Goal: Task Accomplishment & Management: Use online tool/utility

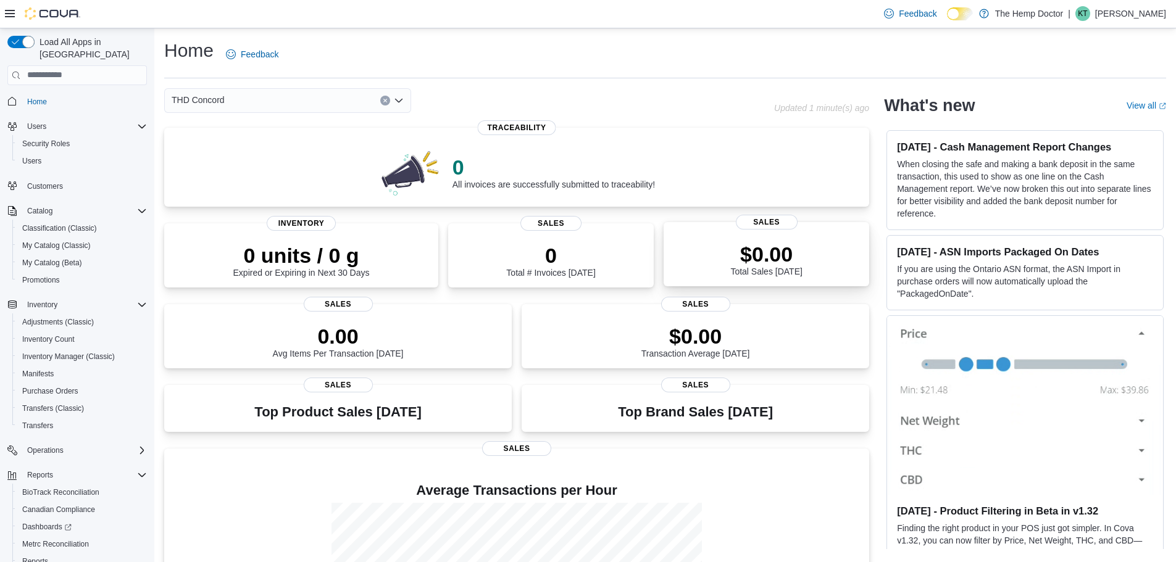
click at [766, 261] on p "$0.00" at bounding box center [766, 254] width 72 height 25
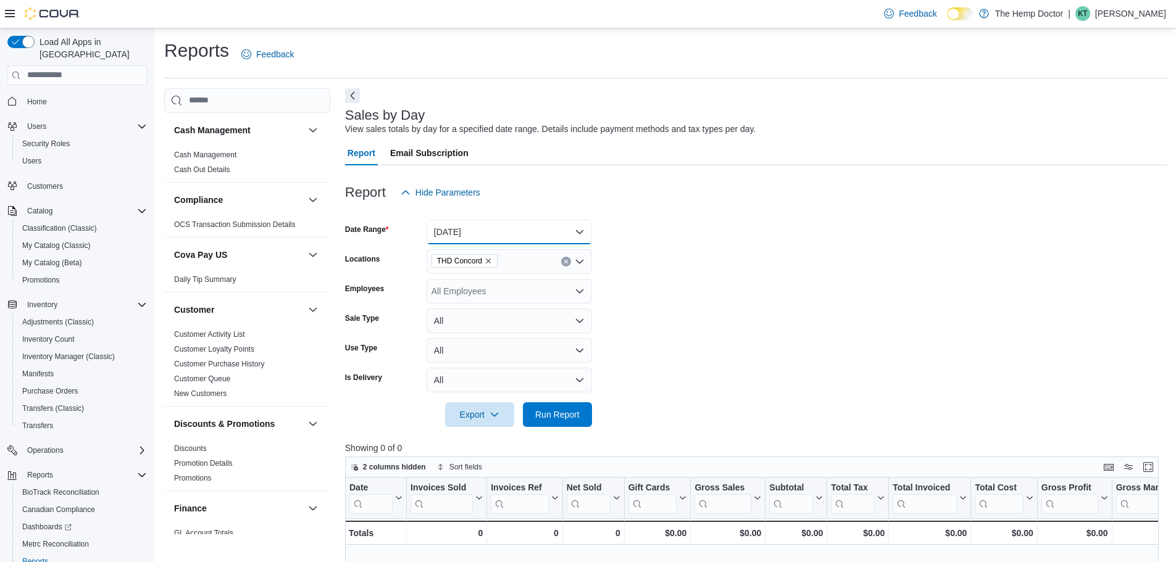
click at [529, 228] on button "[DATE]" at bounding box center [508, 232] width 165 height 25
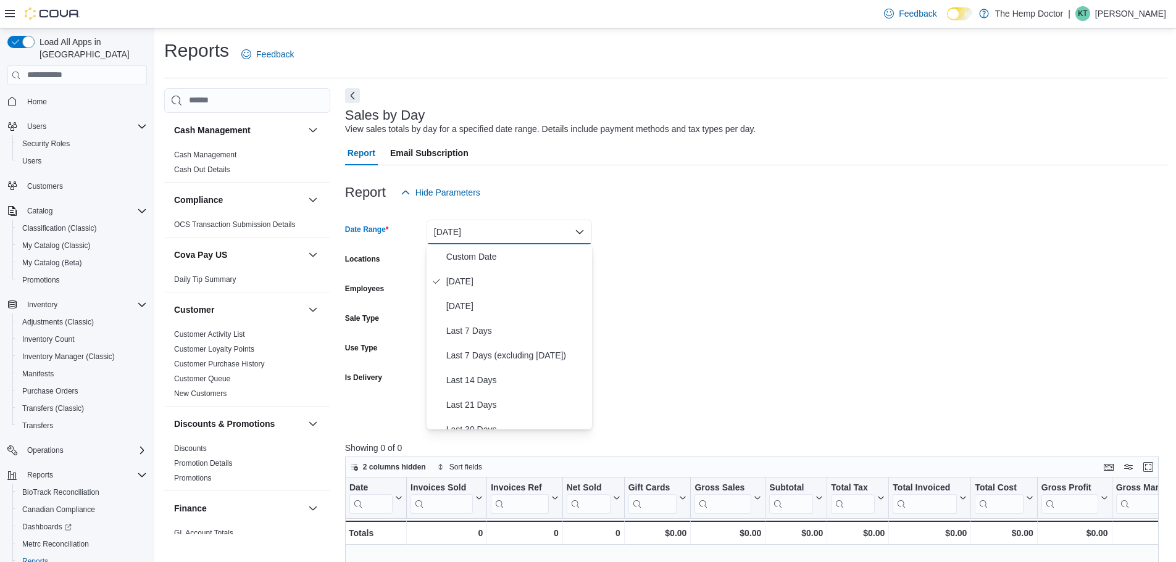
click at [748, 209] on div at bounding box center [756, 212] width 822 height 15
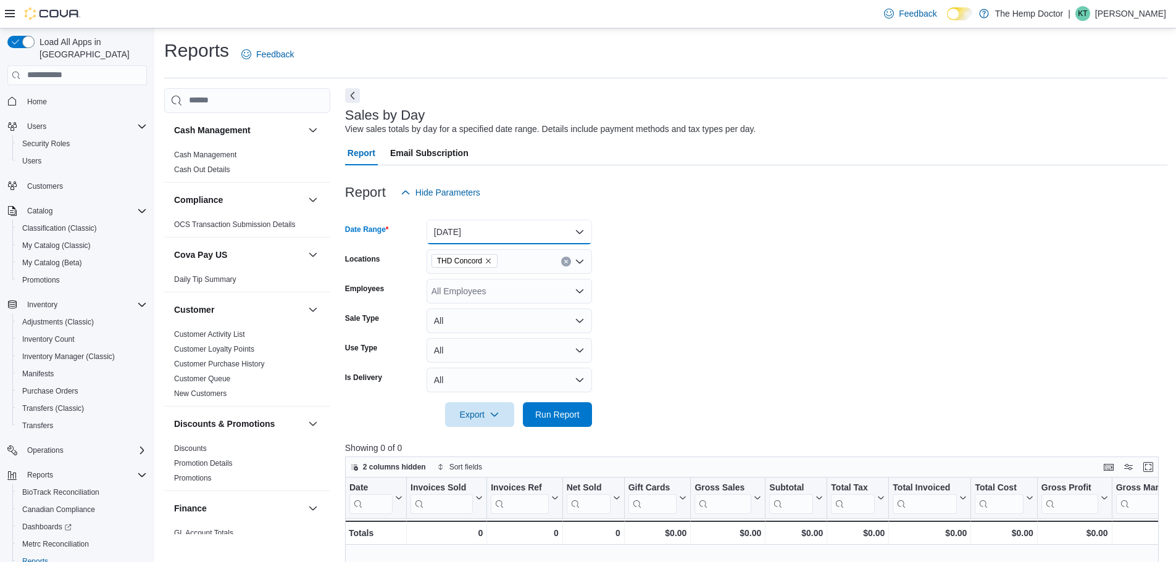
click at [486, 241] on button "Today" at bounding box center [508, 232] width 165 height 25
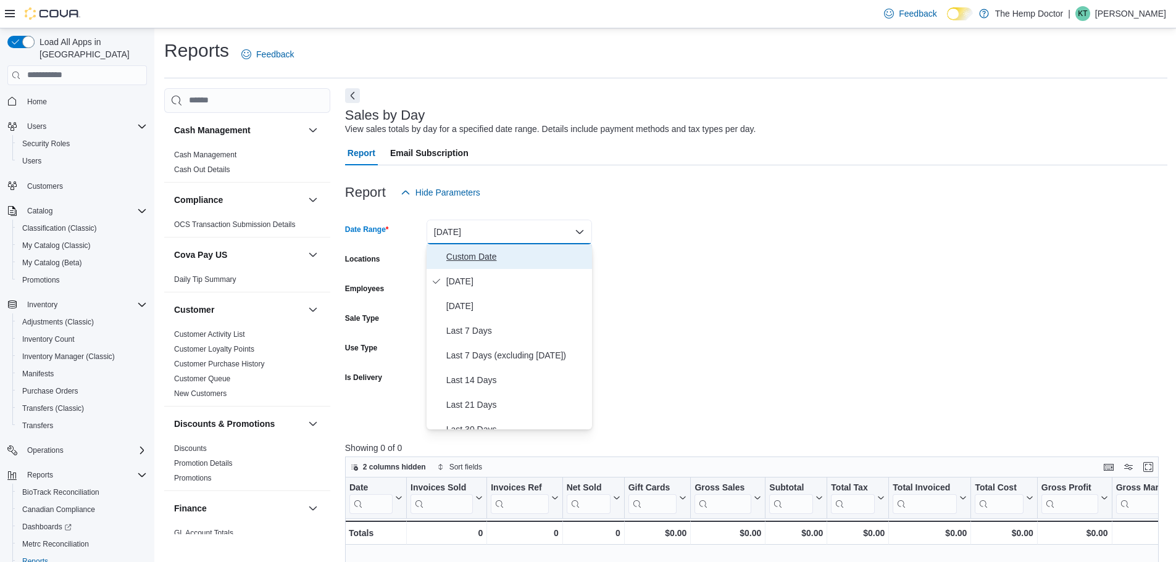
click at [491, 258] on span "Custom Date" at bounding box center [516, 256] width 141 height 15
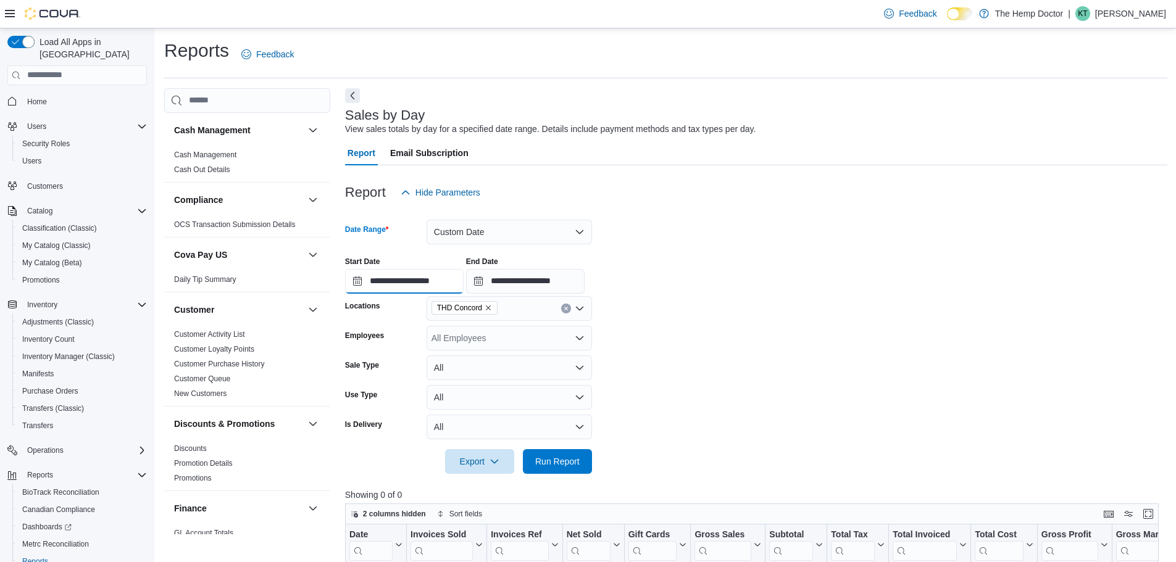
click at [431, 292] on input "**********" at bounding box center [404, 281] width 118 height 25
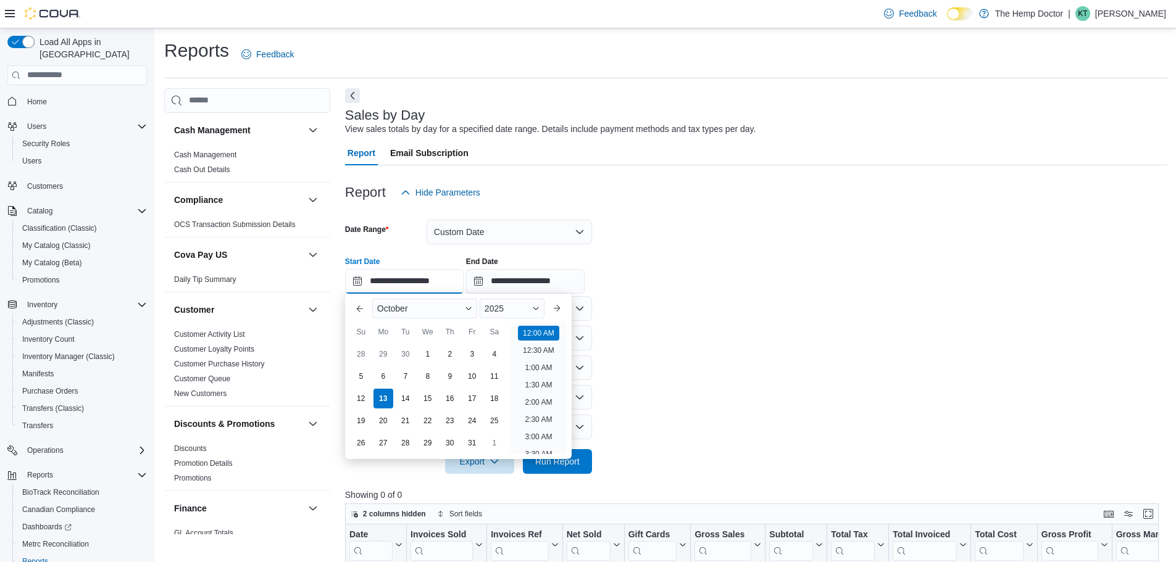
scroll to position [38, 0]
click at [489, 381] on div "11" at bounding box center [494, 376] width 22 height 22
type input "**********"
click at [528, 277] on input "**********" at bounding box center [525, 281] width 118 height 25
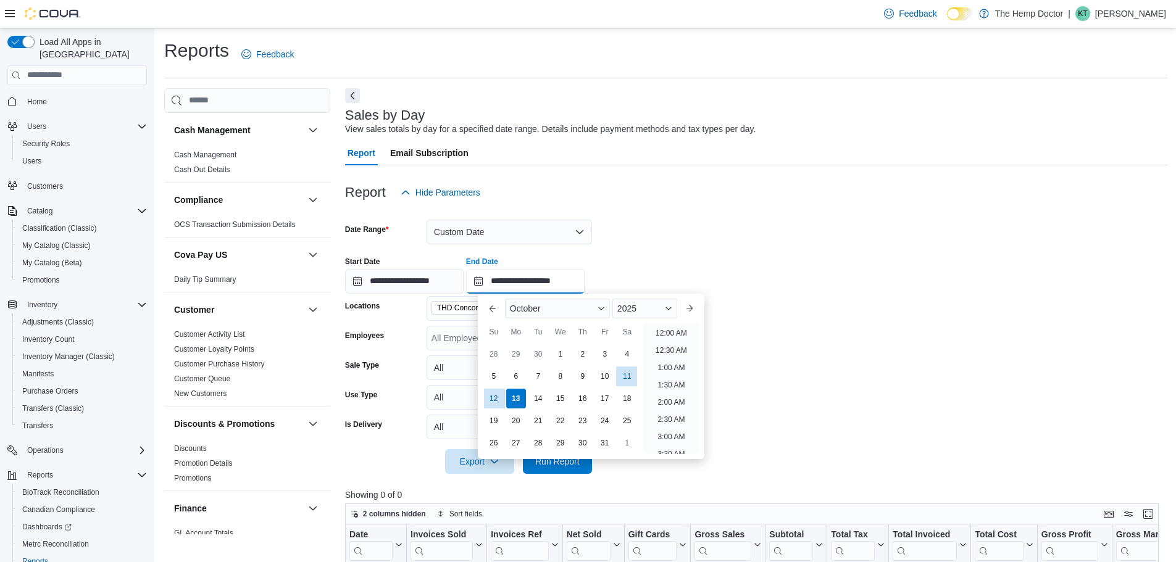
scroll to position [701, 0]
click at [632, 378] on div "11" at bounding box center [627, 376] width 22 height 22
type input "**********"
click at [901, 374] on form "**********" at bounding box center [756, 339] width 822 height 269
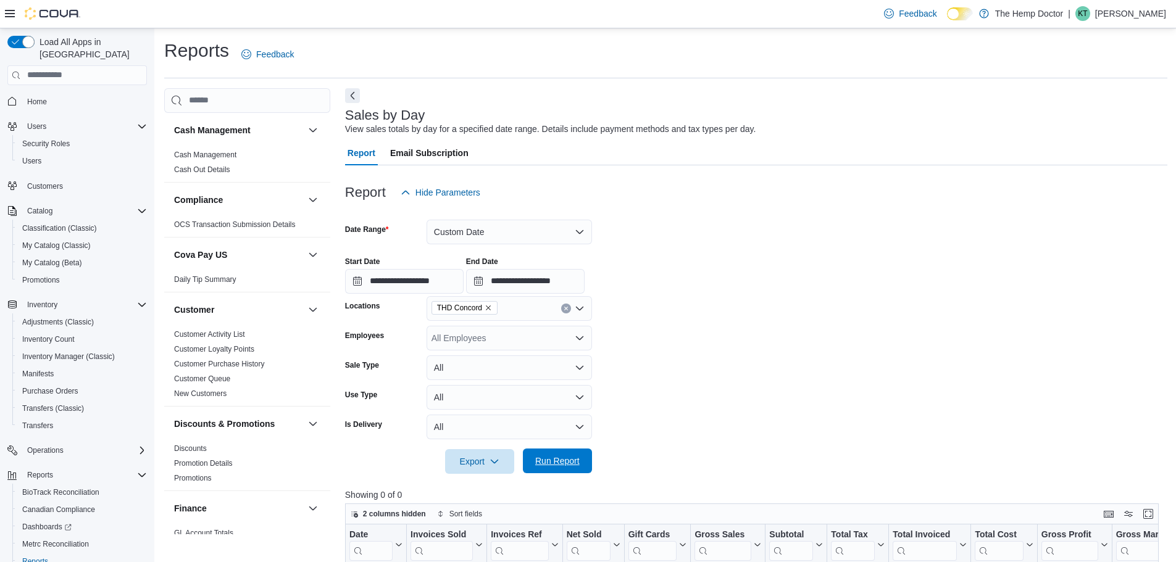
click at [565, 462] on span "Run Report" at bounding box center [557, 461] width 44 height 12
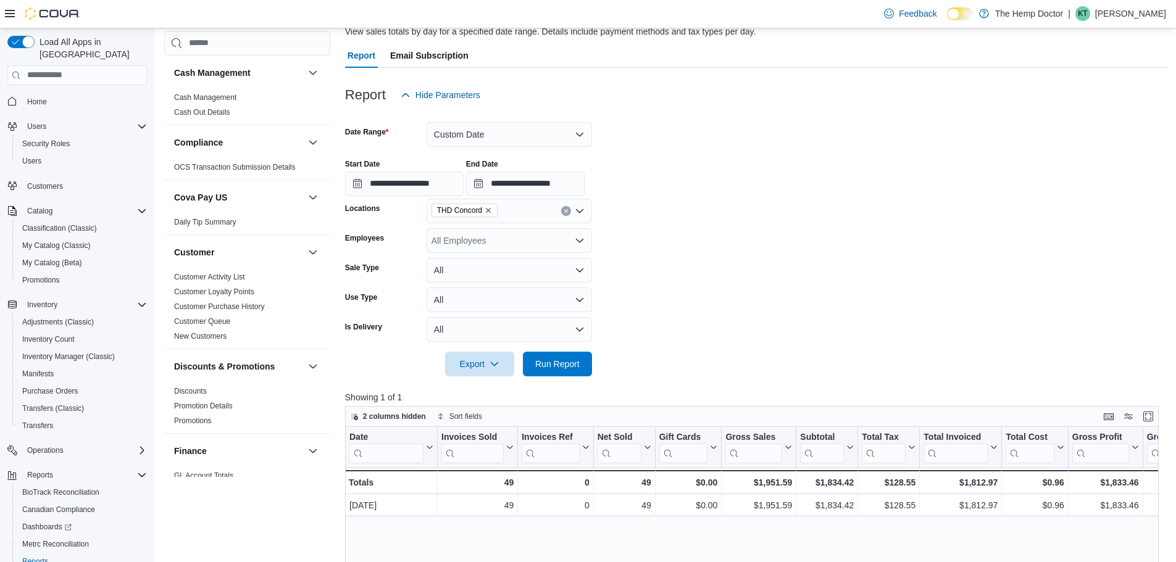
scroll to position [123, 0]
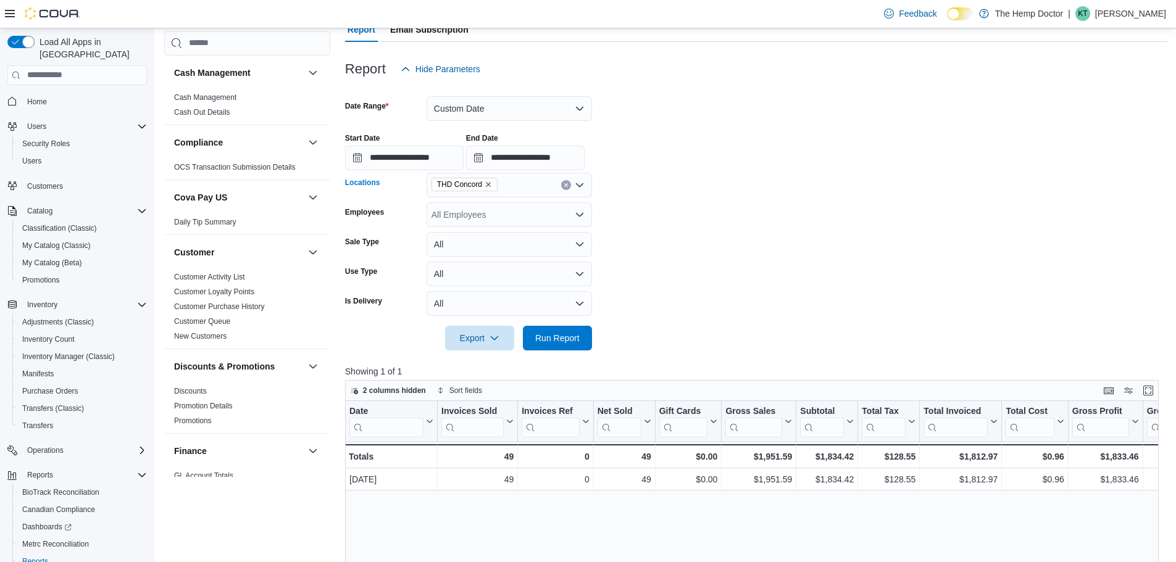
click at [527, 186] on div "THD Concord" at bounding box center [508, 185] width 165 height 25
click at [517, 228] on span "THD Mooresville" at bounding box center [508, 224] width 110 height 12
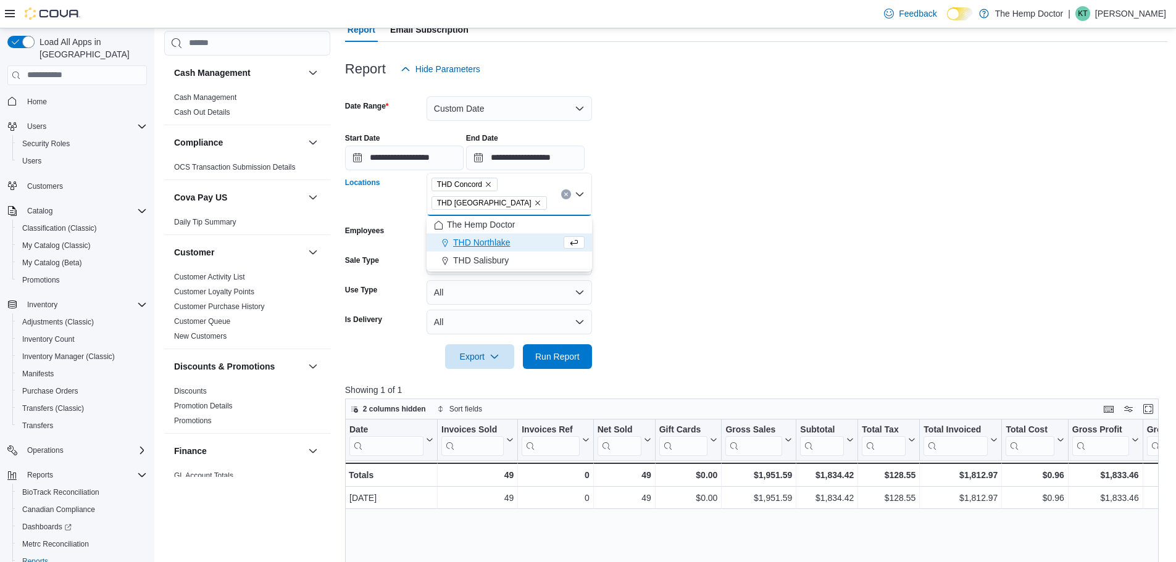
click at [488, 188] on icon "Remove THD Concord from selection in this group" at bounding box center [487, 184] width 7 height 7
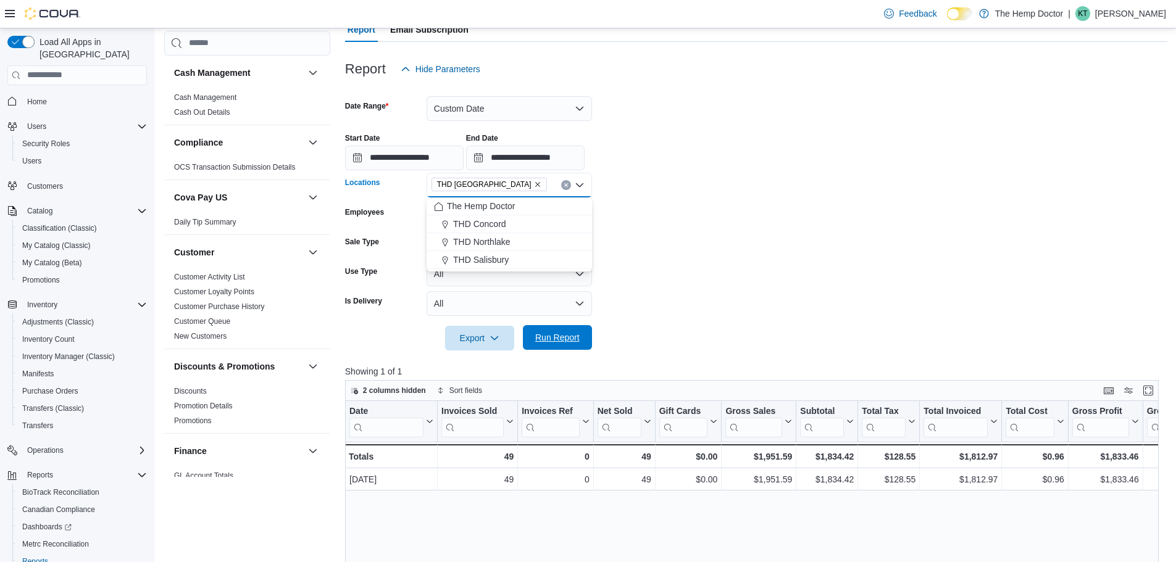
click at [554, 330] on span "Run Report" at bounding box center [557, 337] width 54 height 25
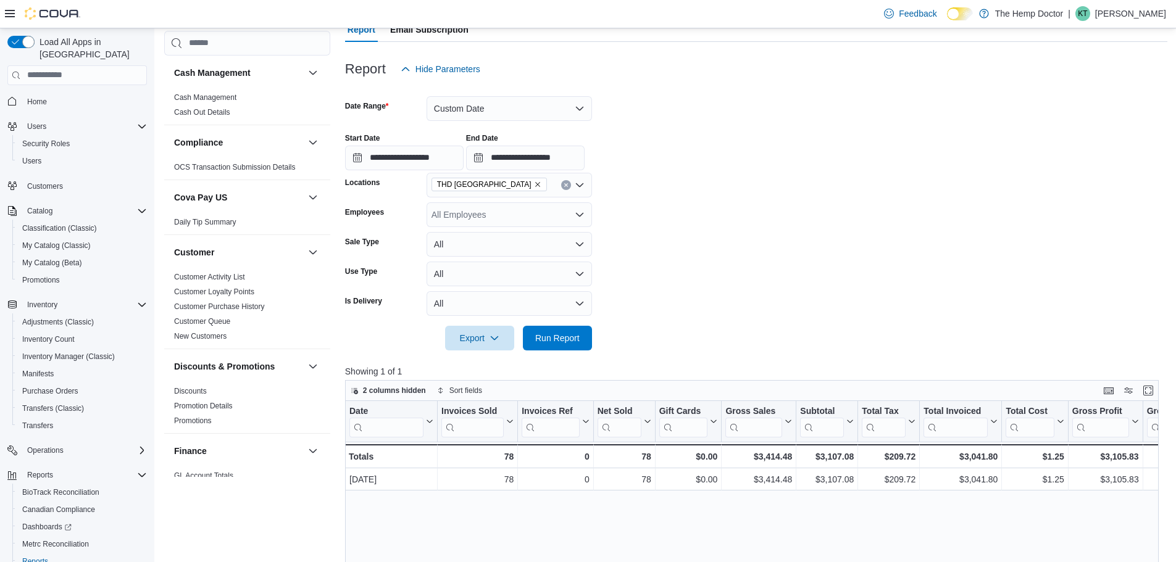
click at [534, 185] on icon "Remove THD Mooresville from selection in this group" at bounding box center [537, 184] width 7 height 7
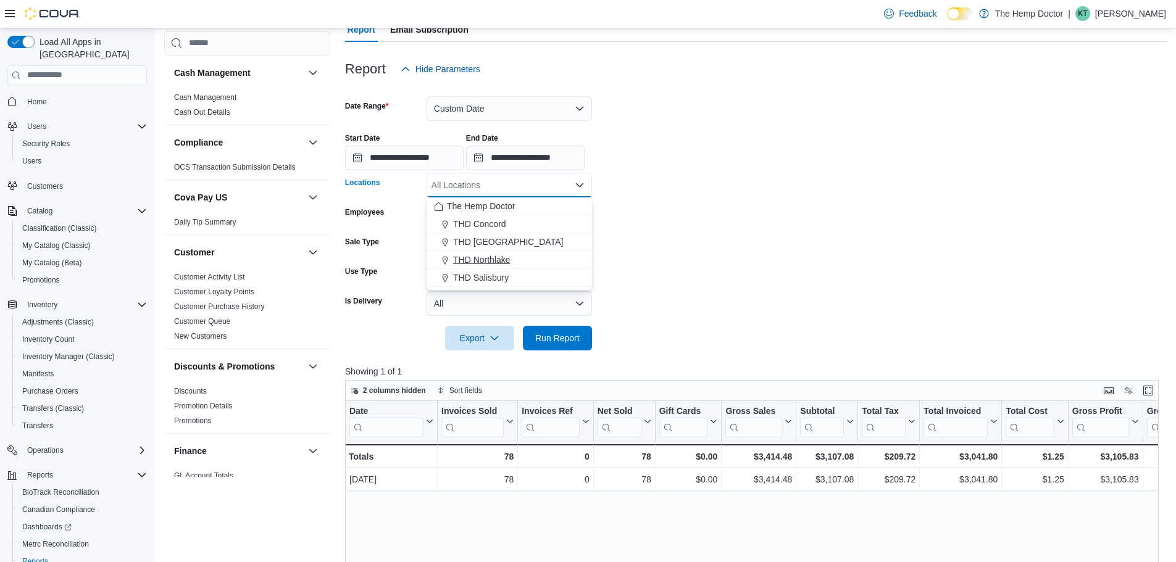
click at [495, 256] on span "THD Northlake" at bounding box center [481, 260] width 57 height 12
click at [576, 349] on span "Run Report" at bounding box center [557, 337] width 54 height 25
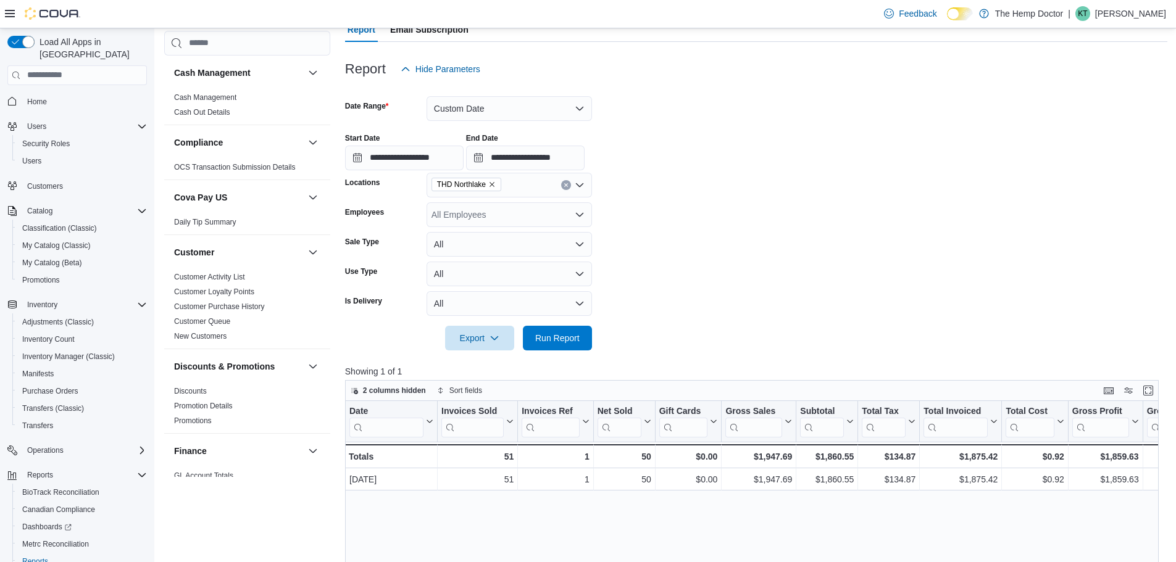
click at [492, 187] on icon "Remove THD Northlake from selection in this group" at bounding box center [491, 184] width 7 height 7
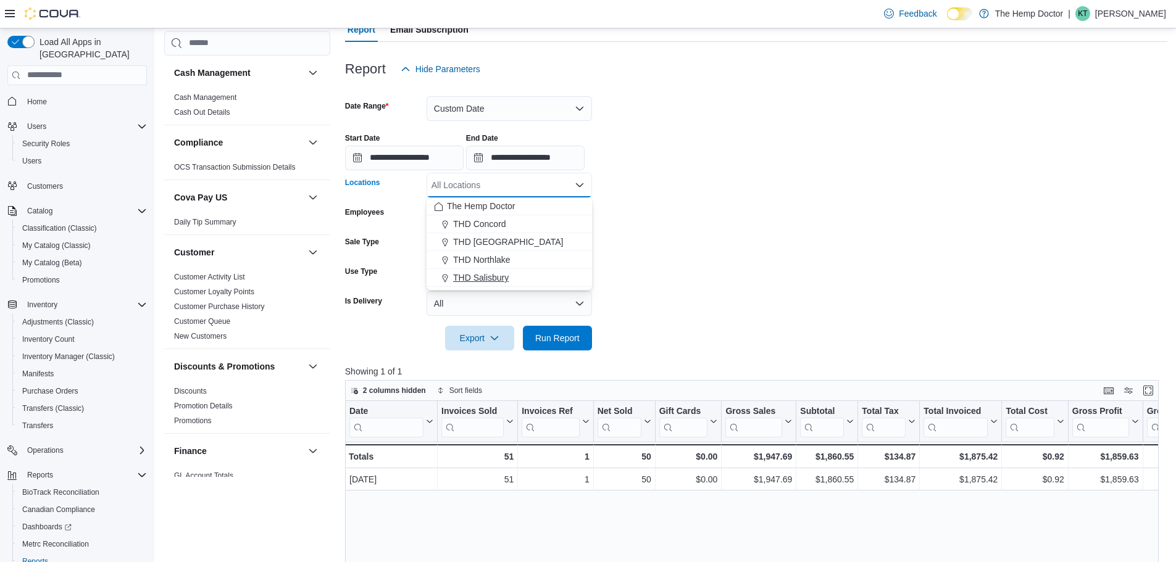
click at [489, 272] on span "THD Salisbury" at bounding box center [481, 278] width 56 height 12
click at [558, 338] on span "Run Report" at bounding box center [557, 337] width 44 height 12
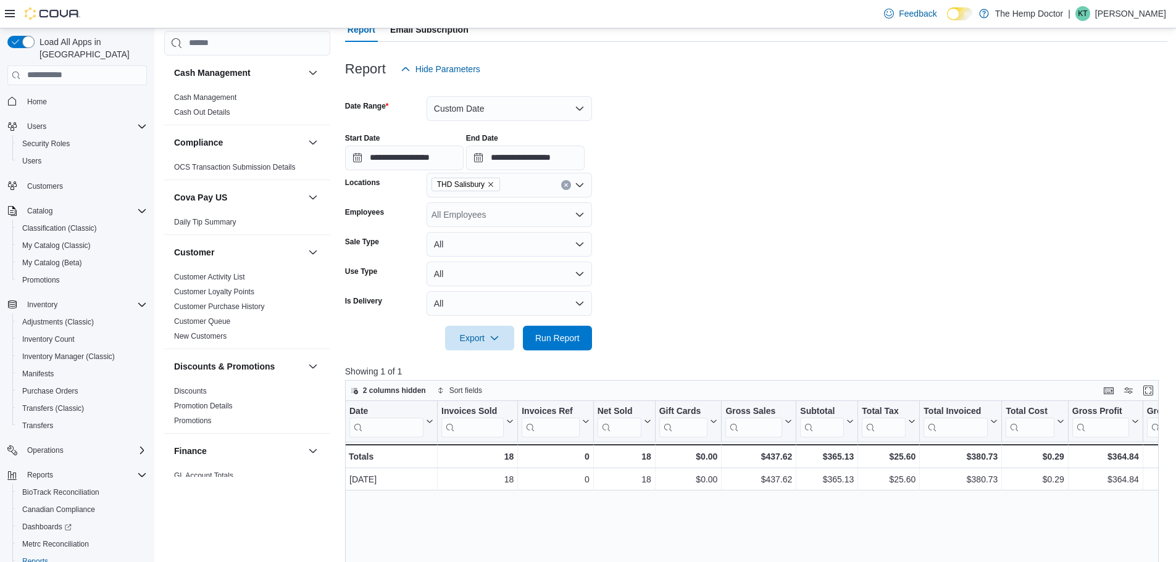
click at [492, 184] on icon "Remove THD Salisbury from selection in this group" at bounding box center [490, 184] width 7 height 7
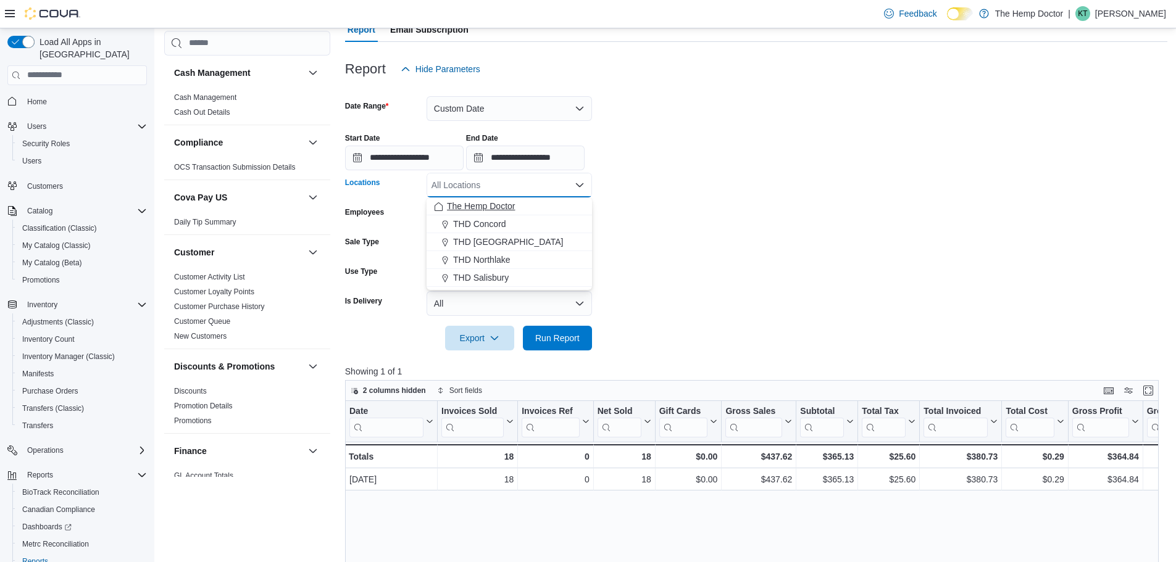
click at [498, 207] on span "The Hemp Doctor" at bounding box center [481, 206] width 68 height 12
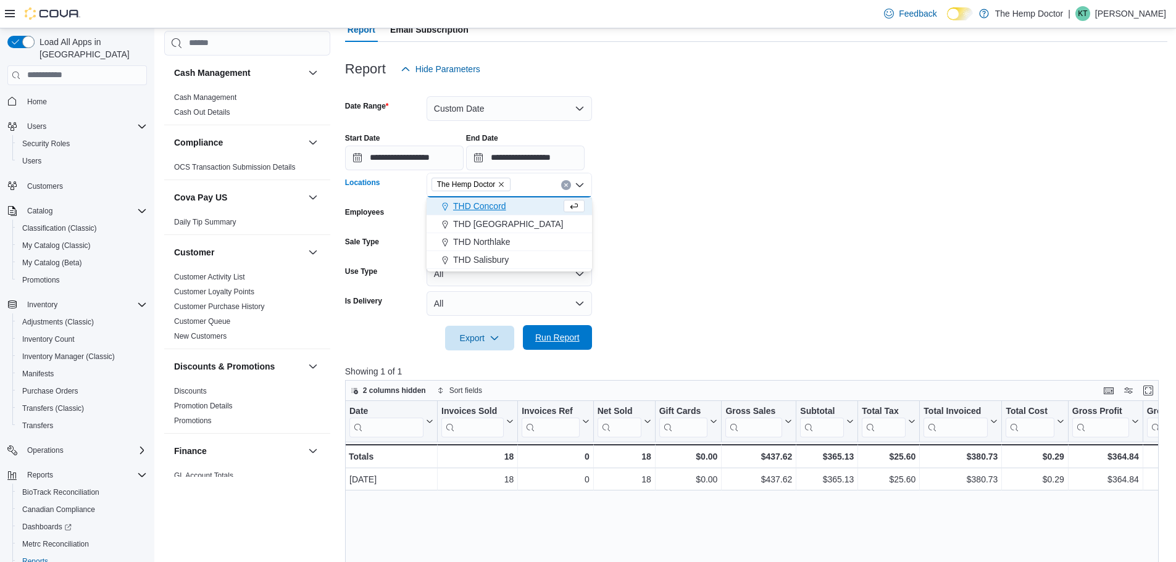
click at [555, 336] on span "Run Report" at bounding box center [557, 337] width 44 height 12
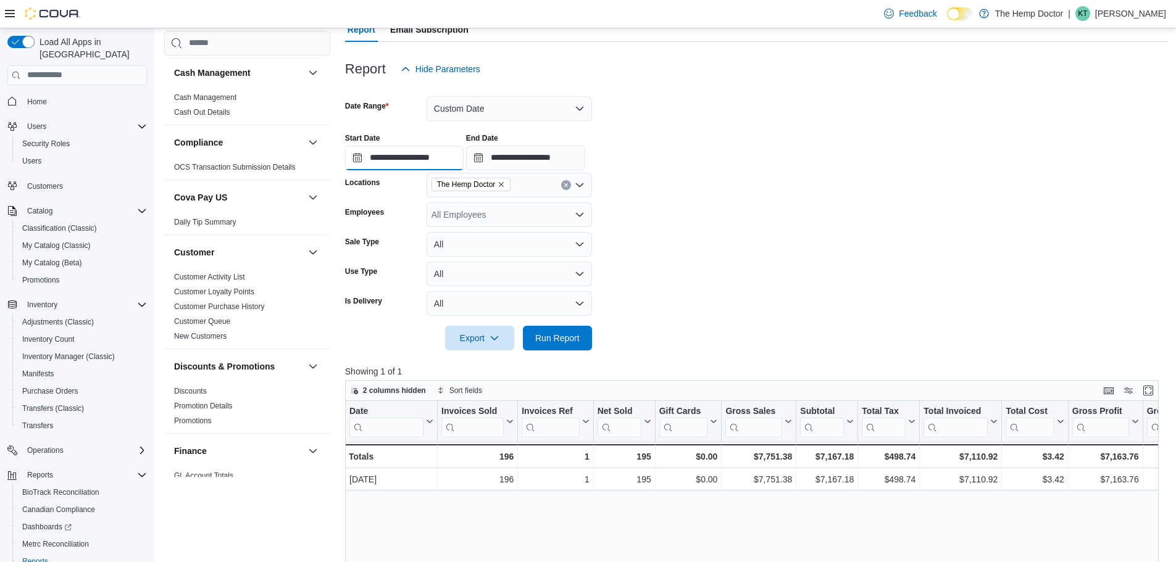
click at [462, 155] on input "**********" at bounding box center [404, 158] width 118 height 25
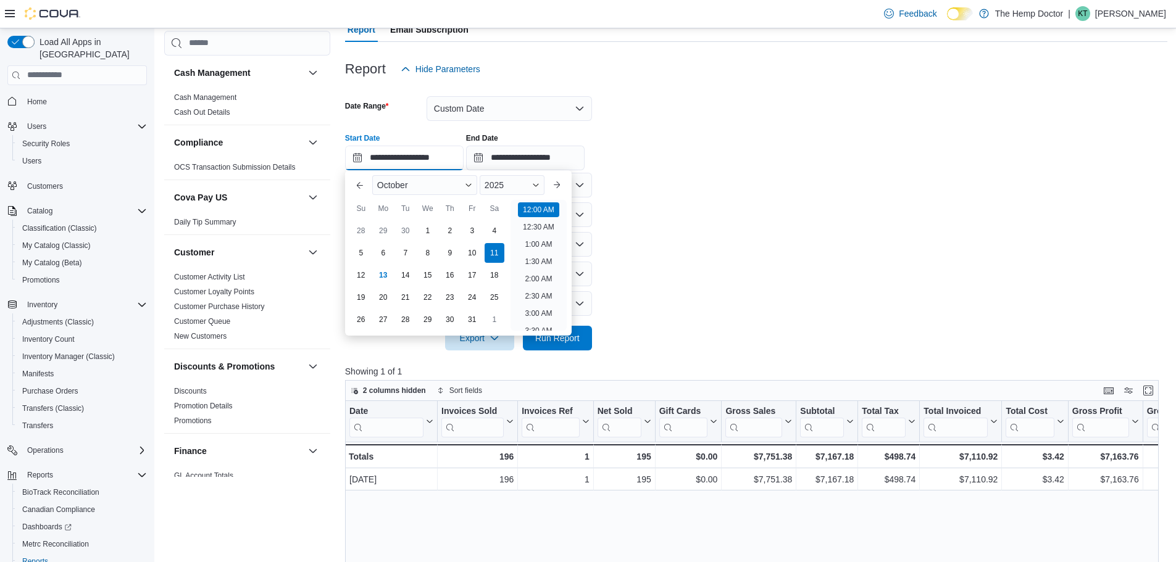
scroll to position [38, 0]
click at [357, 272] on div "12" at bounding box center [361, 275] width 22 height 22
type input "**********"
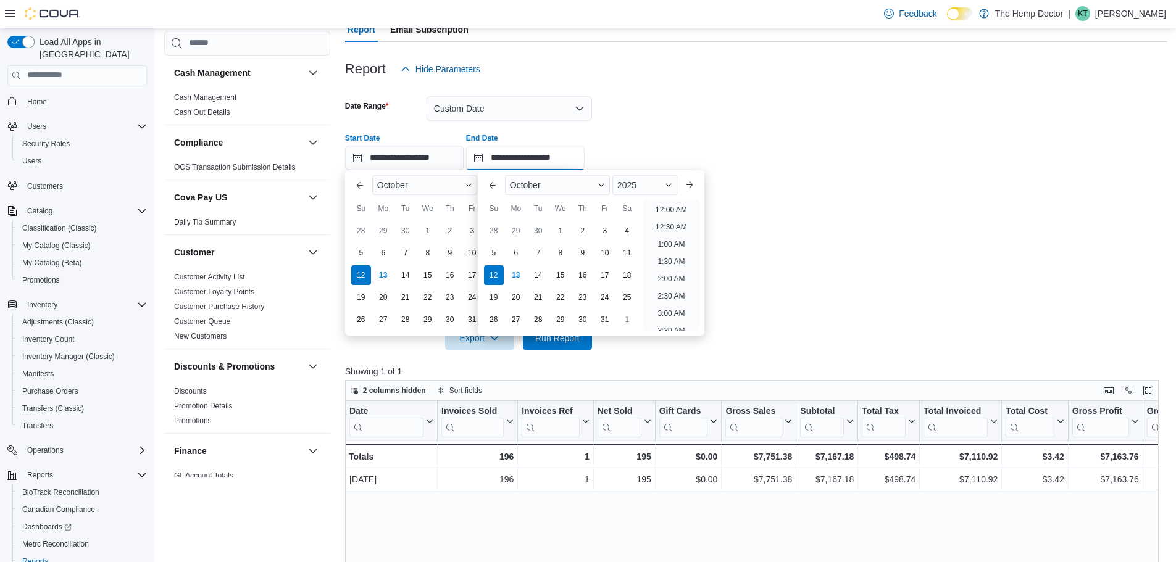
click at [537, 157] on input "**********" at bounding box center [525, 158] width 118 height 25
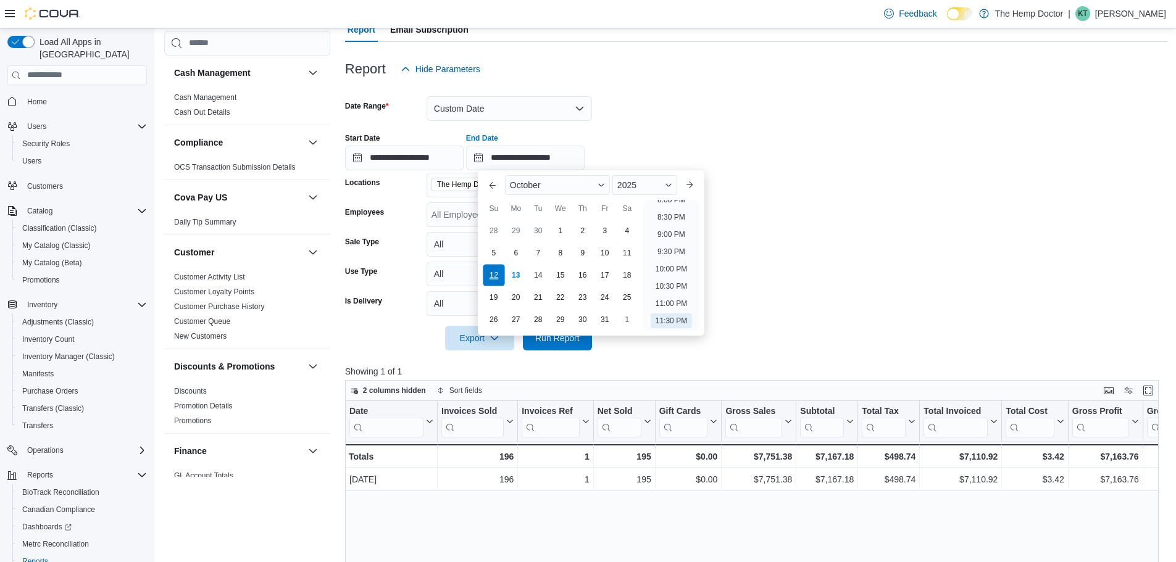
click at [501, 278] on div "12" at bounding box center [494, 275] width 22 height 22
click at [937, 288] on form "**********" at bounding box center [756, 215] width 822 height 269
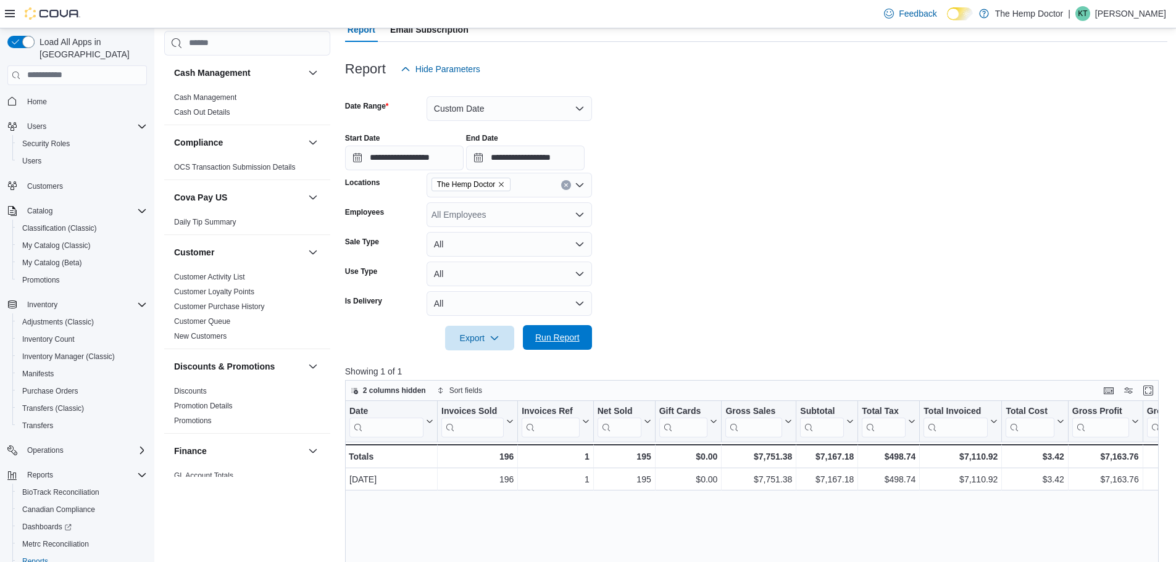
click at [558, 331] on span "Run Report" at bounding box center [557, 337] width 54 height 25
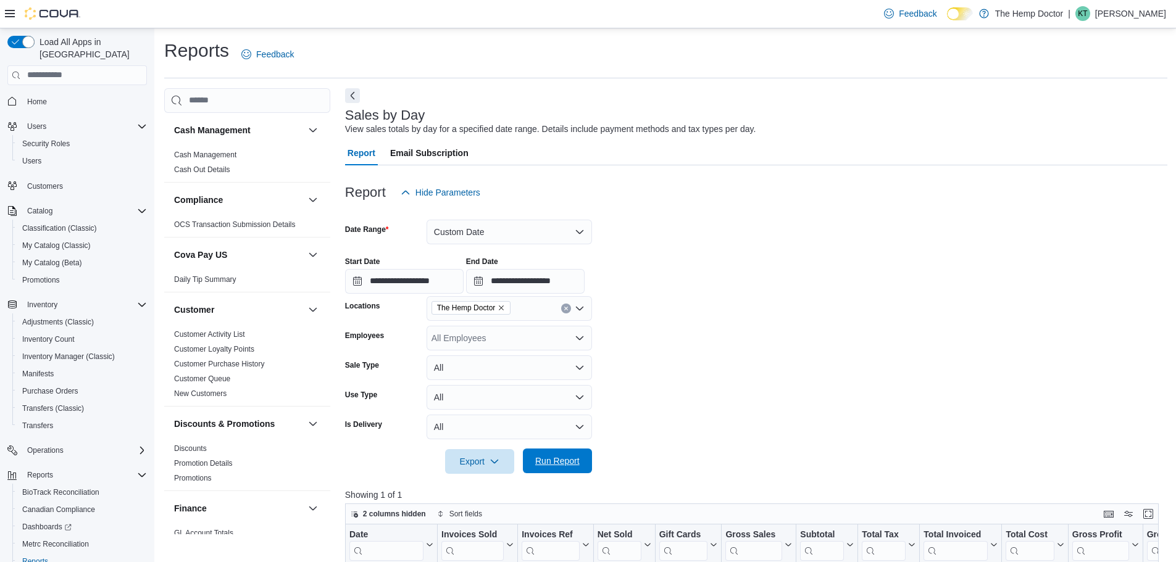
click at [576, 458] on span "Run Report" at bounding box center [557, 461] width 44 height 12
click at [216, 162] on span "Cash Out Details" at bounding box center [247, 169] width 156 height 15
click at [215, 167] on link "Cash Out Details" at bounding box center [202, 169] width 56 height 9
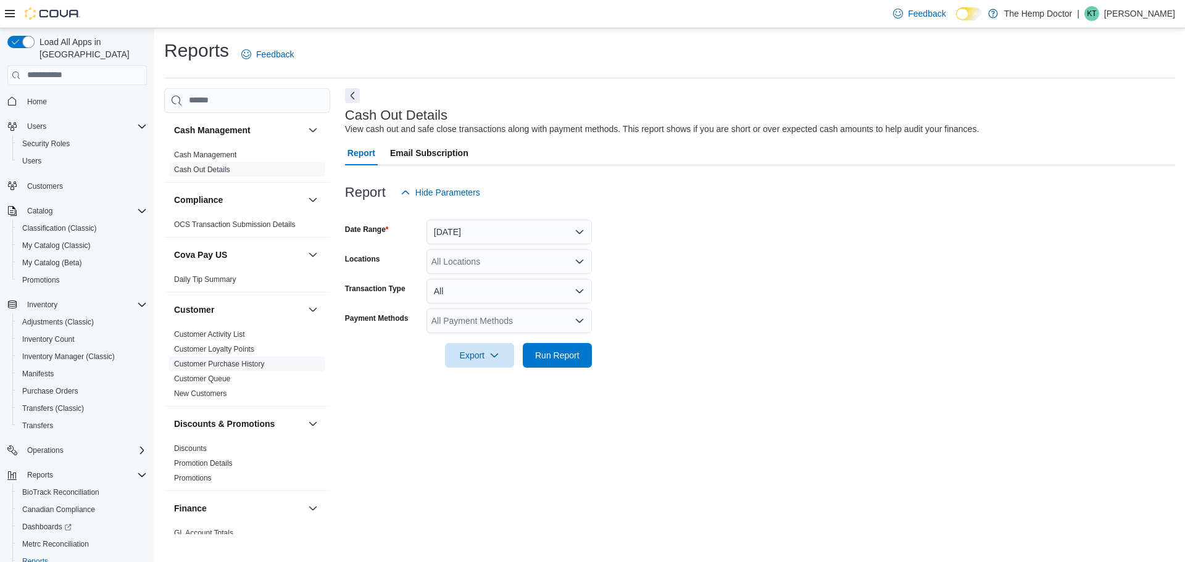
click at [239, 362] on link "Customer Purchase History" at bounding box center [219, 364] width 91 height 9
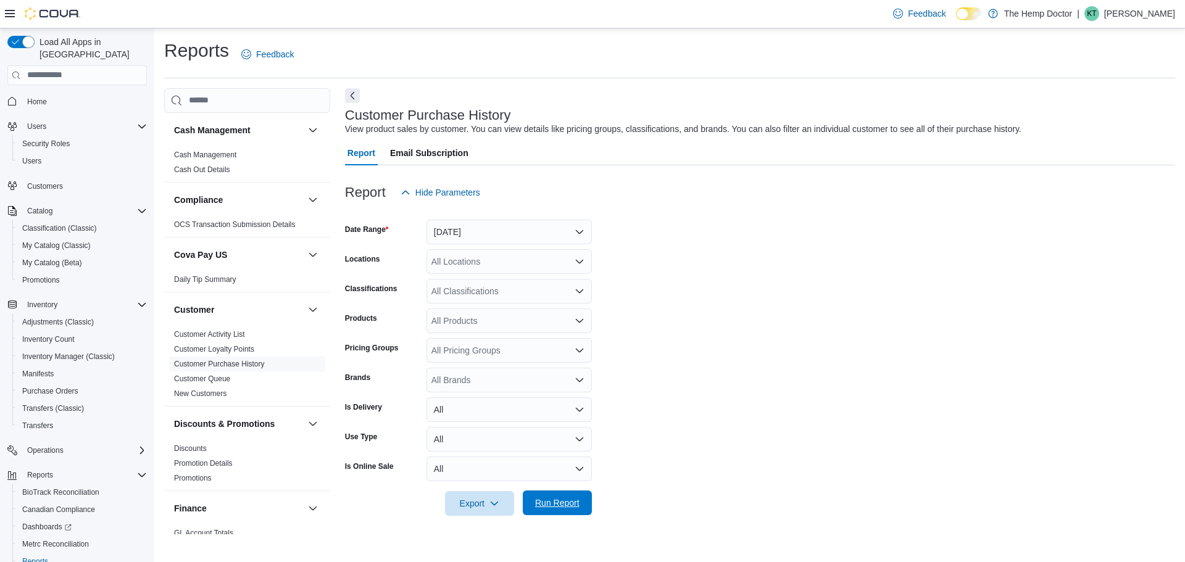
click at [562, 511] on span "Run Report" at bounding box center [557, 503] width 54 height 25
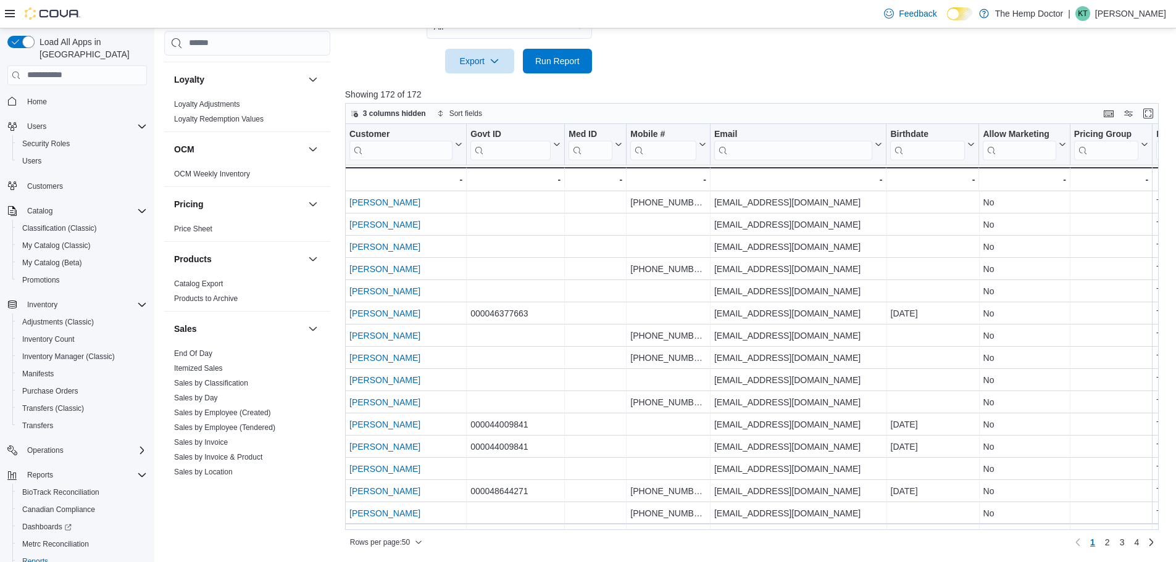
scroll to position [679, 0]
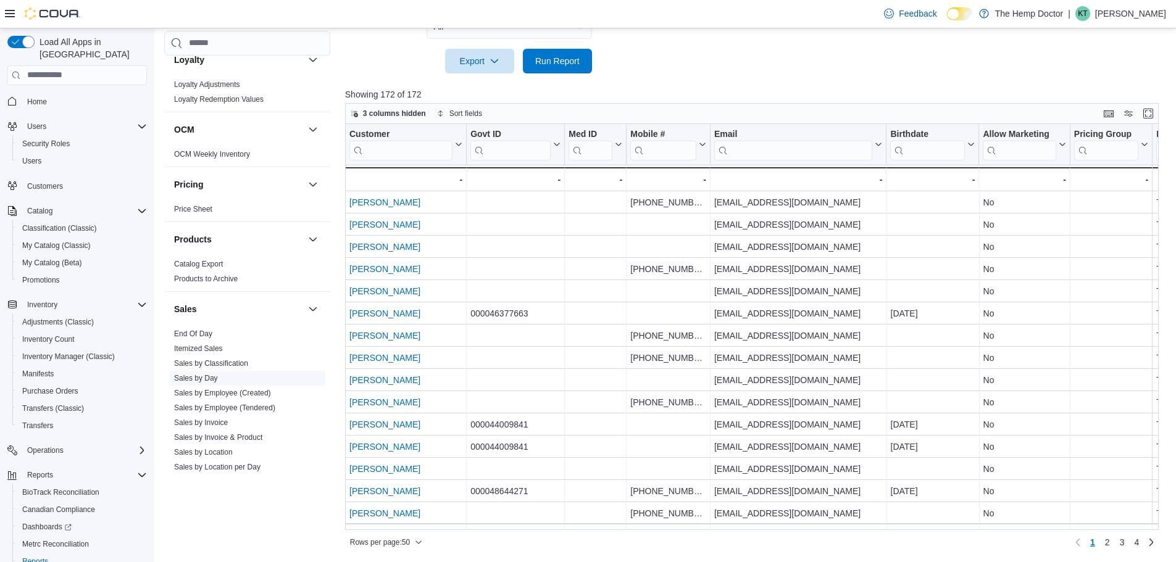
click at [209, 375] on link "Sales by Day" at bounding box center [196, 378] width 44 height 9
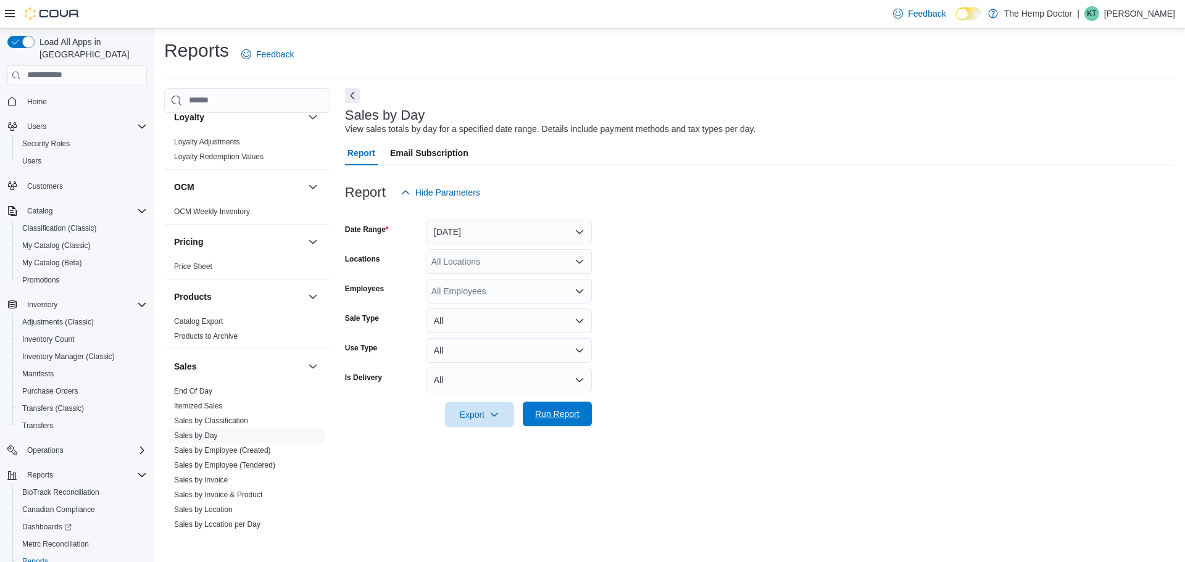
click at [553, 402] on div "Export Run Report" at bounding box center [468, 414] width 247 height 25
click at [558, 404] on span "Run Report" at bounding box center [557, 414] width 54 height 25
